Goal: Find specific page/section: Find specific page/section

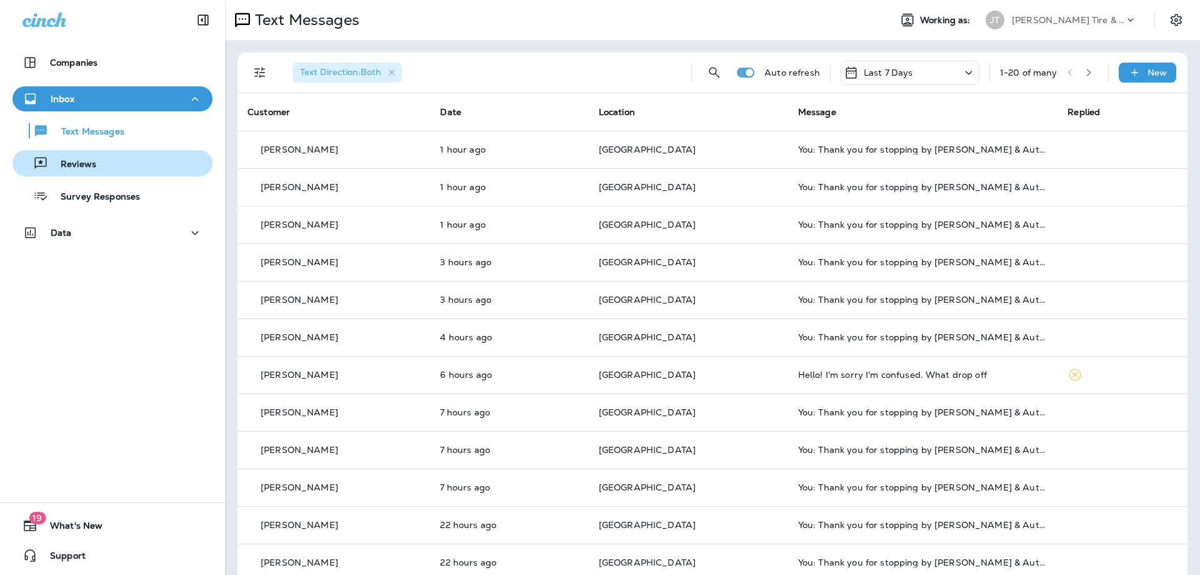
click at [95, 159] on p "Reviews" at bounding box center [72, 165] width 48 height 12
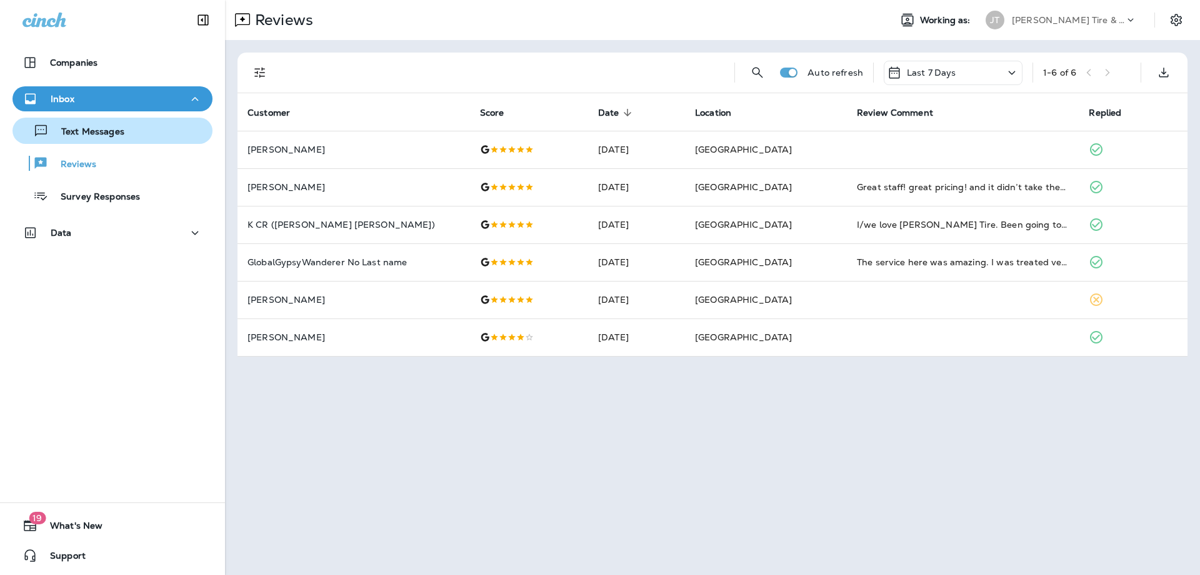
click at [118, 130] on p "Text Messages" at bounding box center [87, 132] width 76 height 12
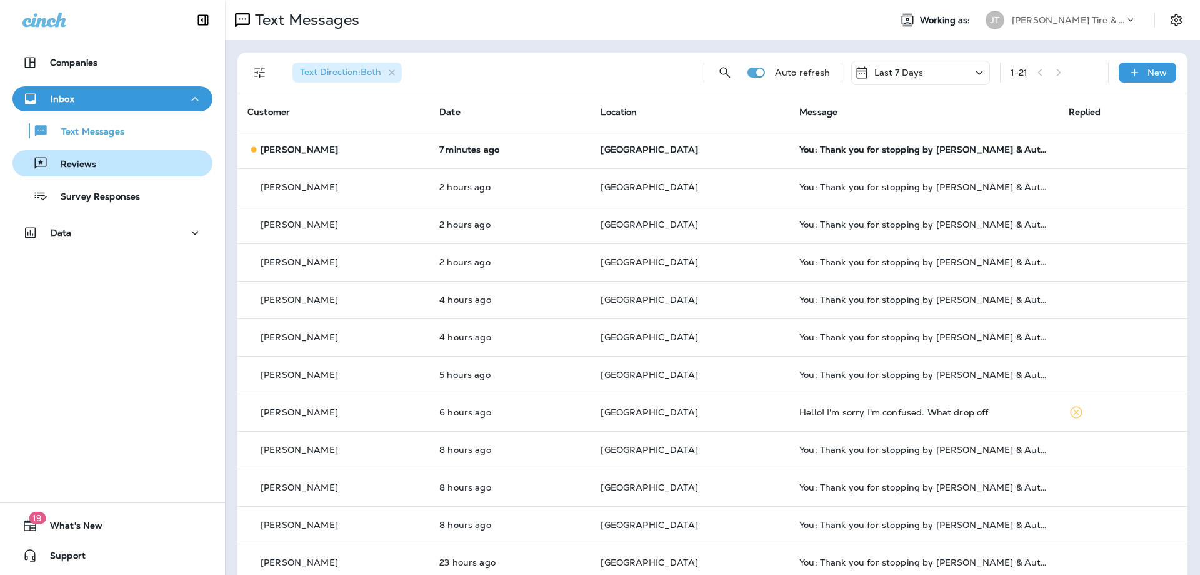
click at [85, 168] on p "Reviews" at bounding box center [72, 165] width 48 height 12
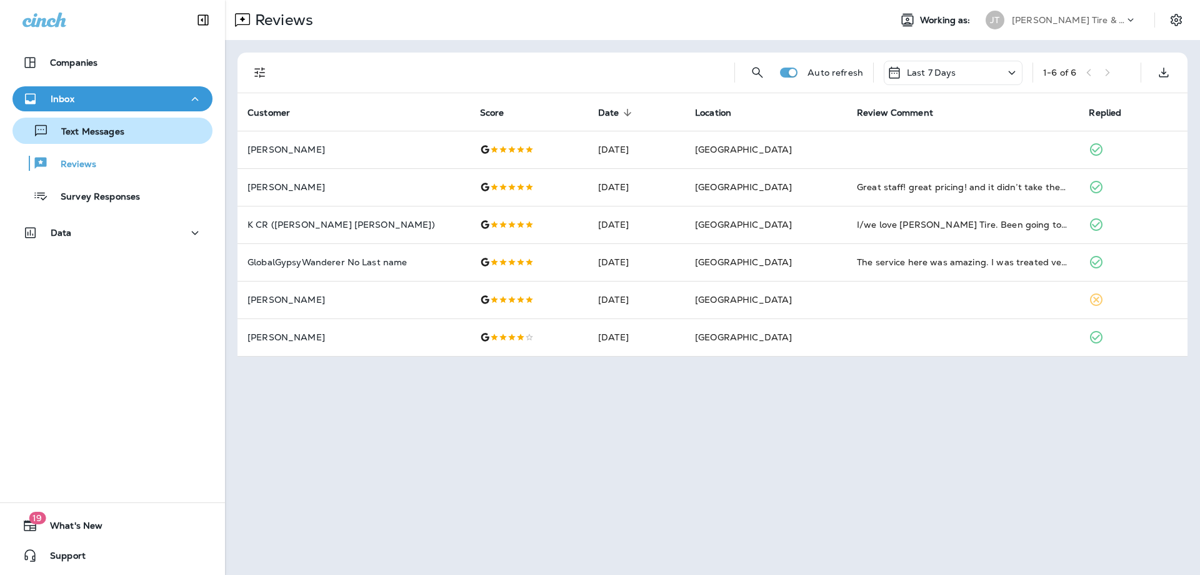
click at [149, 128] on div "Text Messages" at bounding box center [113, 130] width 190 height 19
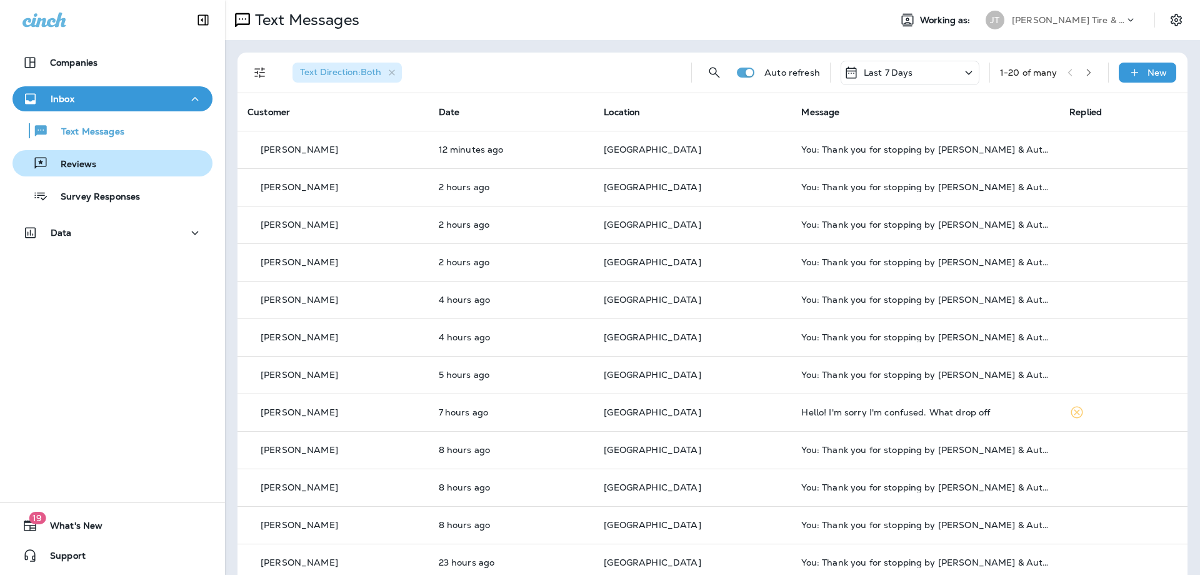
click at [116, 153] on button "Reviews" at bounding box center [113, 163] width 200 height 26
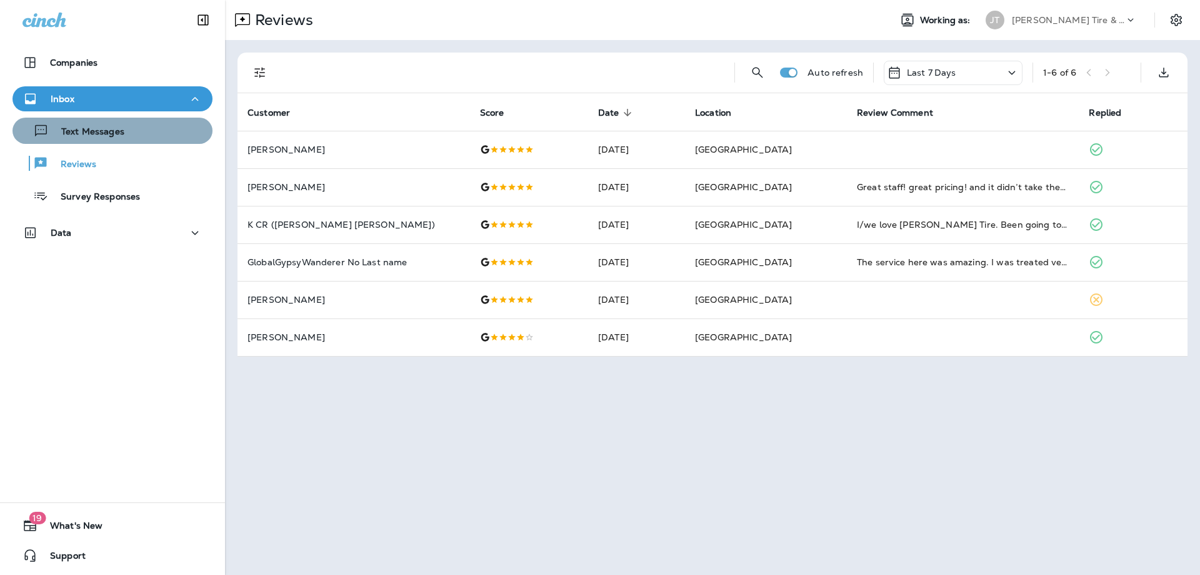
click at [139, 139] on div "Text Messages" at bounding box center [113, 130] width 190 height 19
